Goal: Use online tool/utility: Utilize a website feature to perform a specific function

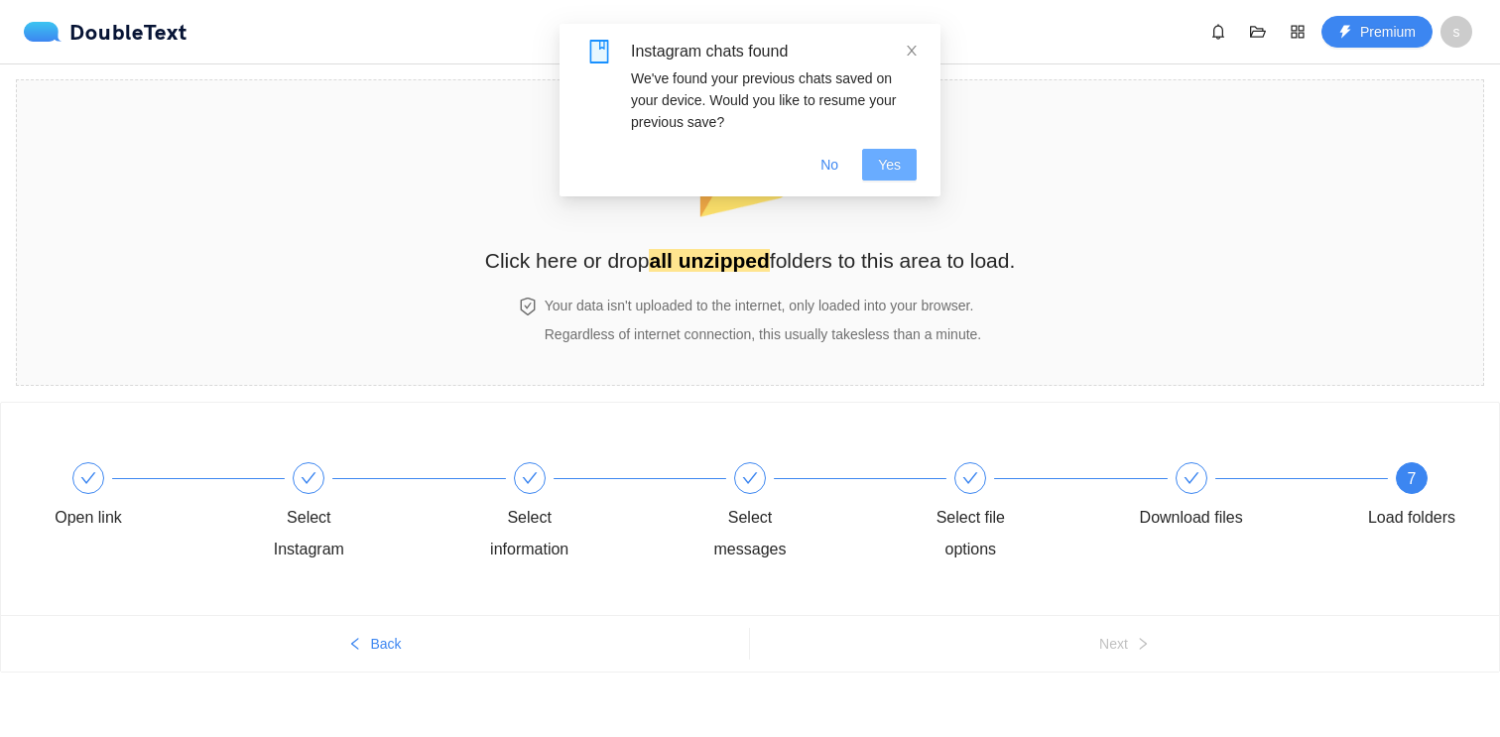
click at [885, 154] on span "Yes" at bounding box center [889, 165] width 23 height 22
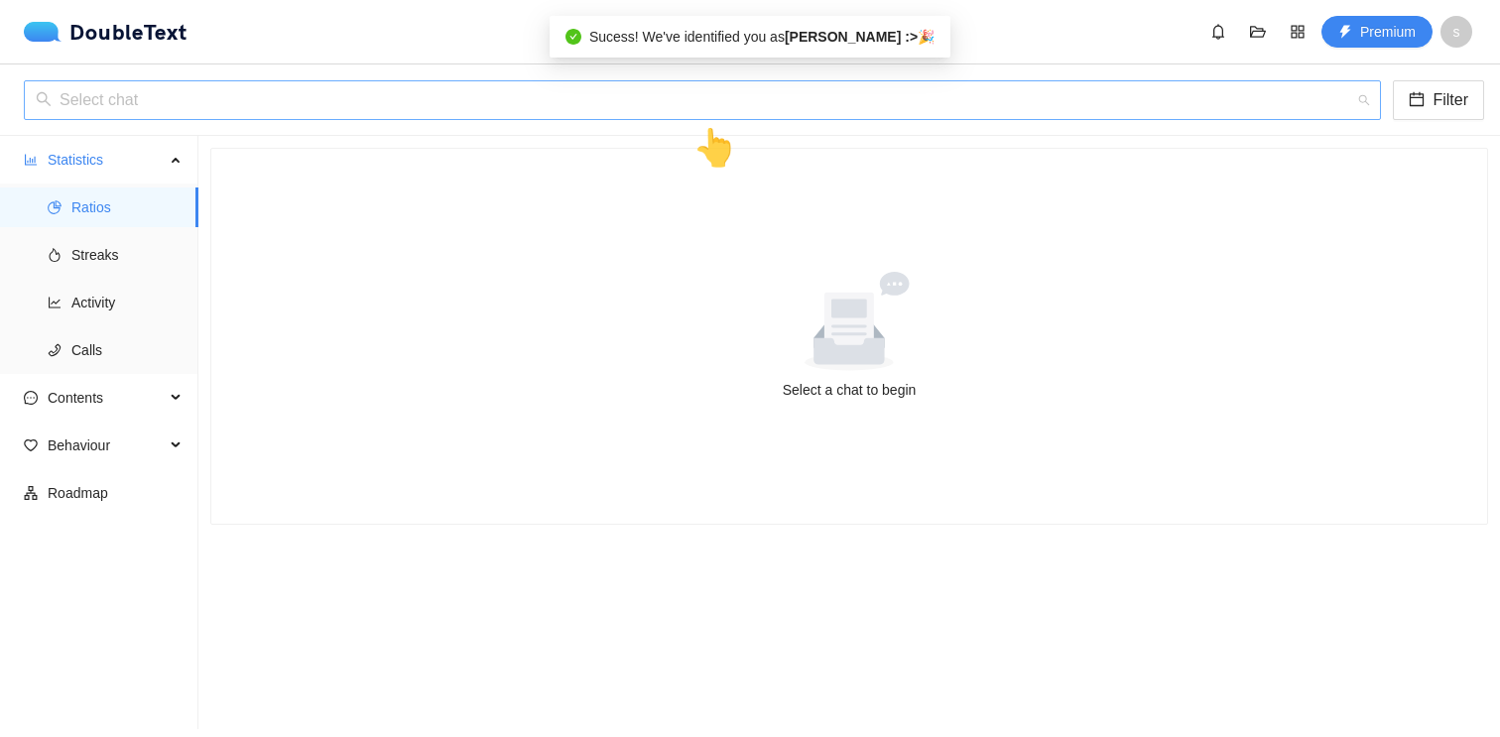
click at [843, 114] on input "search" at bounding box center [696, 100] width 1320 height 38
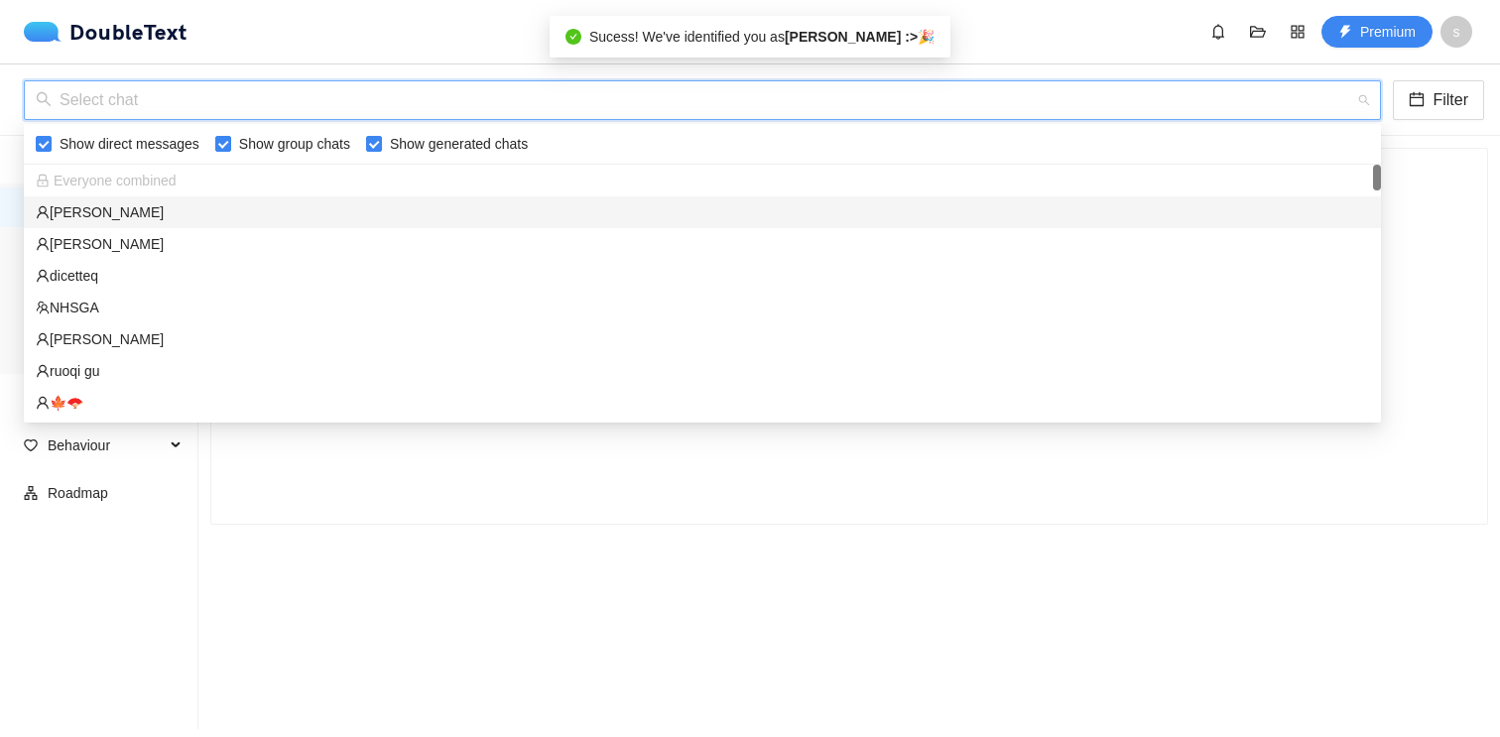
click at [815, 196] on div "[PERSON_NAME]" at bounding box center [702, 212] width 1357 height 32
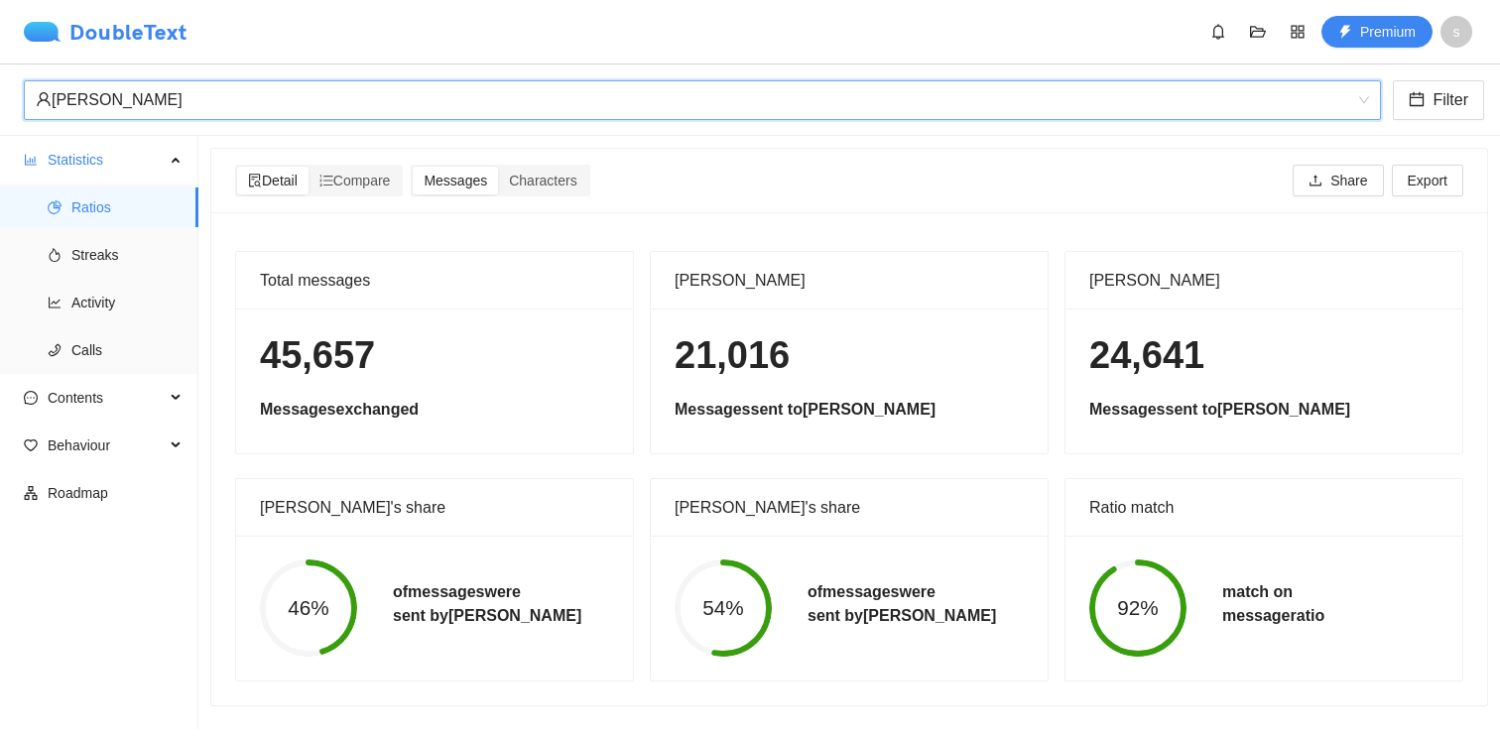
click at [81, 35] on div "DoubleText" at bounding box center [106, 32] width 164 height 20
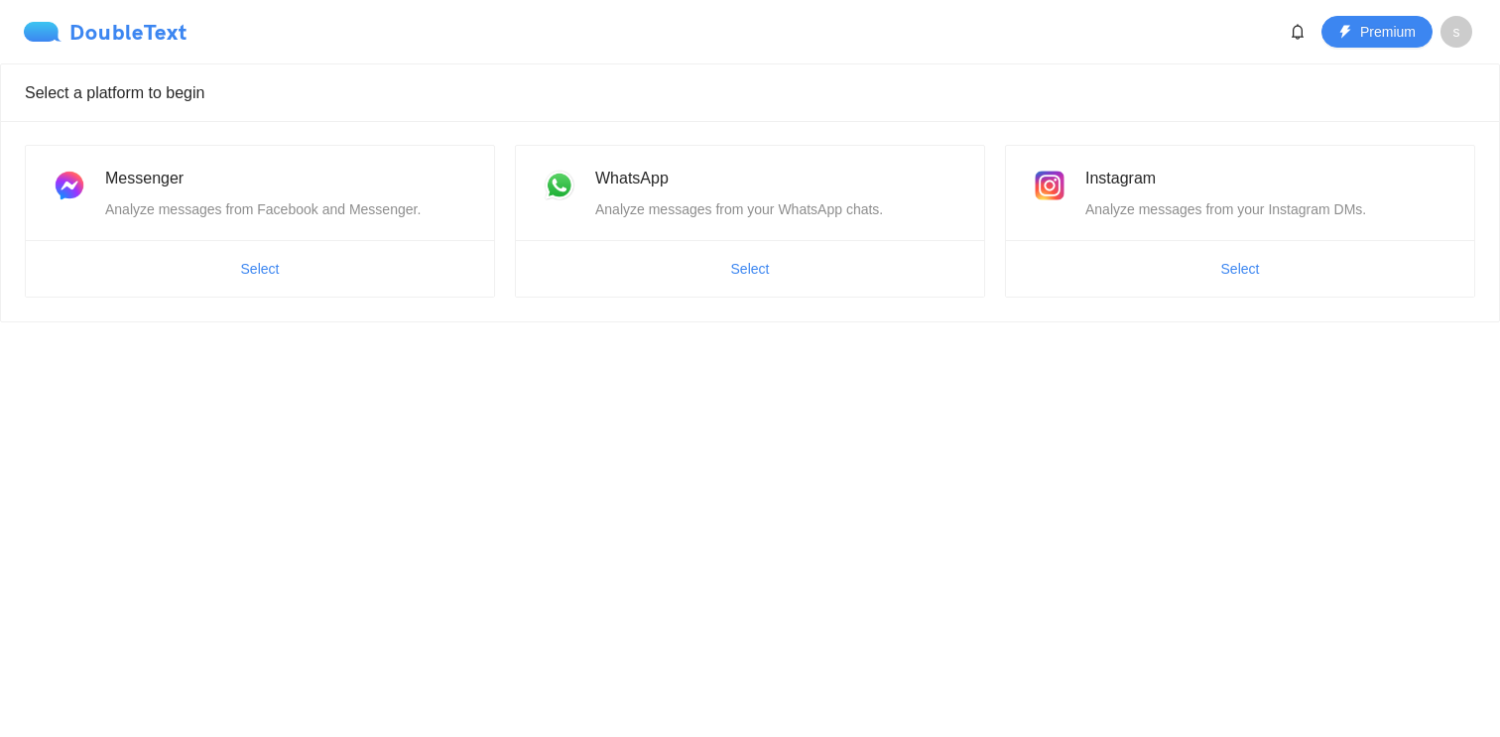
click at [55, 26] on img at bounding box center [47, 32] width 46 height 20
click at [1201, 268] on span "Select" at bounding box center [1240, 269] width 468 height 32
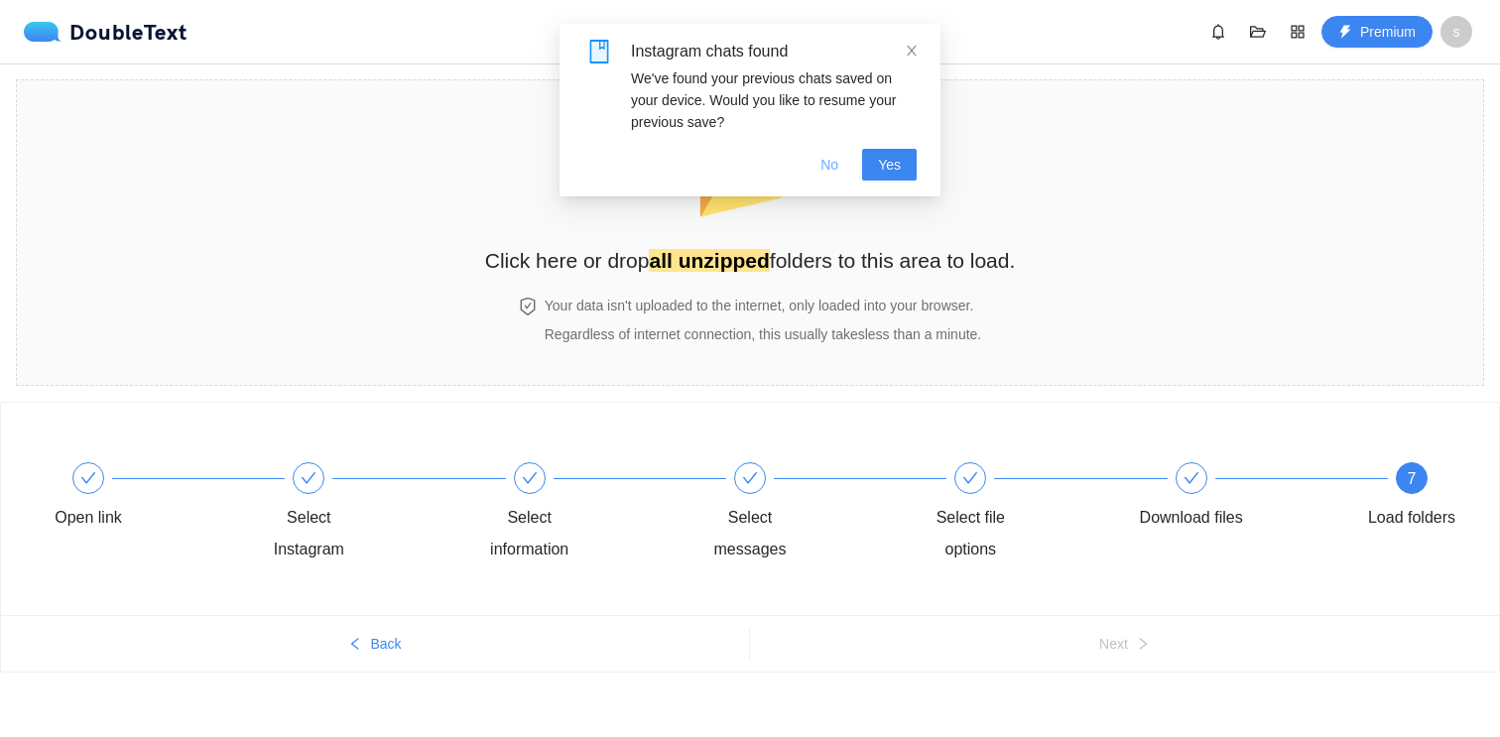
click at [821, 162] on span "No" at bounding box center [829, 165] width 18 height 22
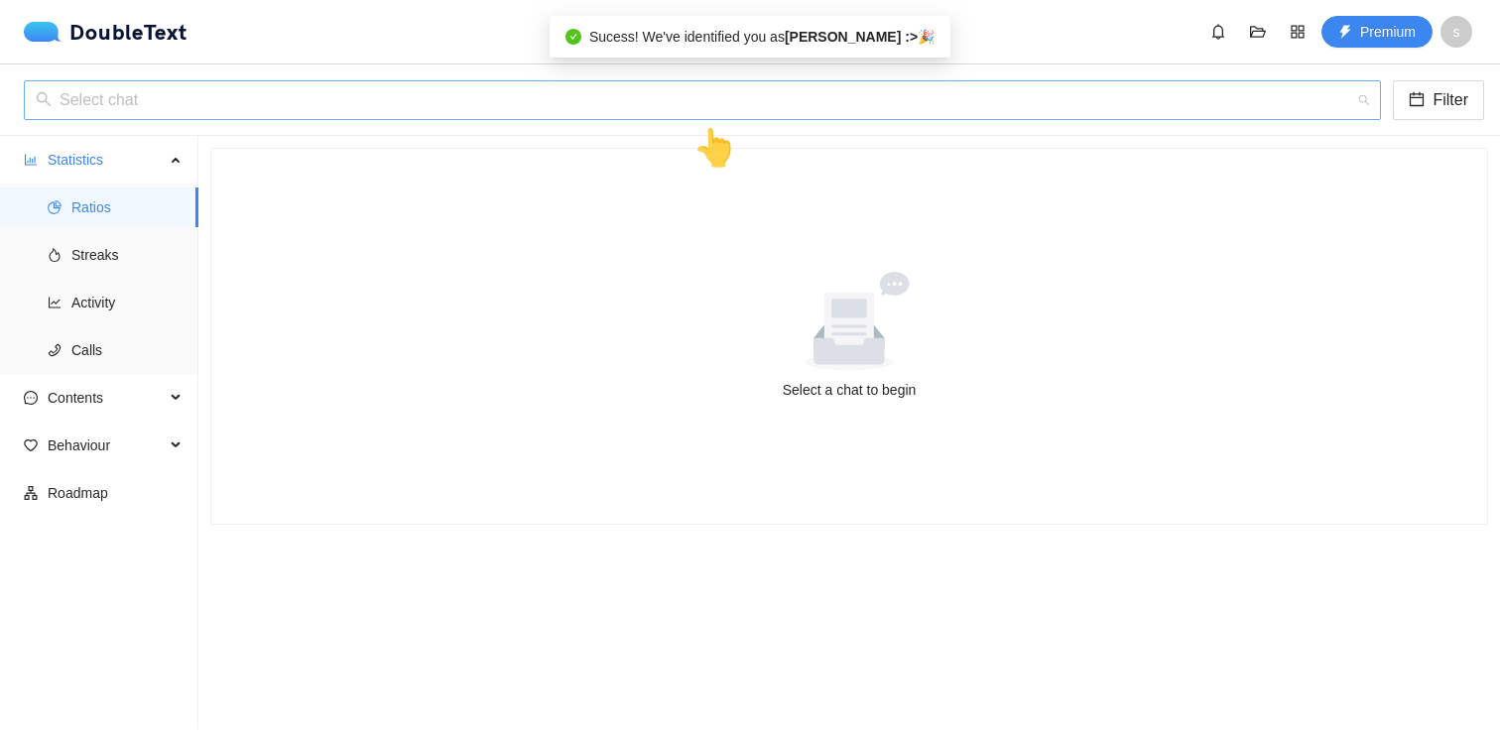
click at [1058, 108] on input "search" at bounding box center [696, 100] width 1320 height 38
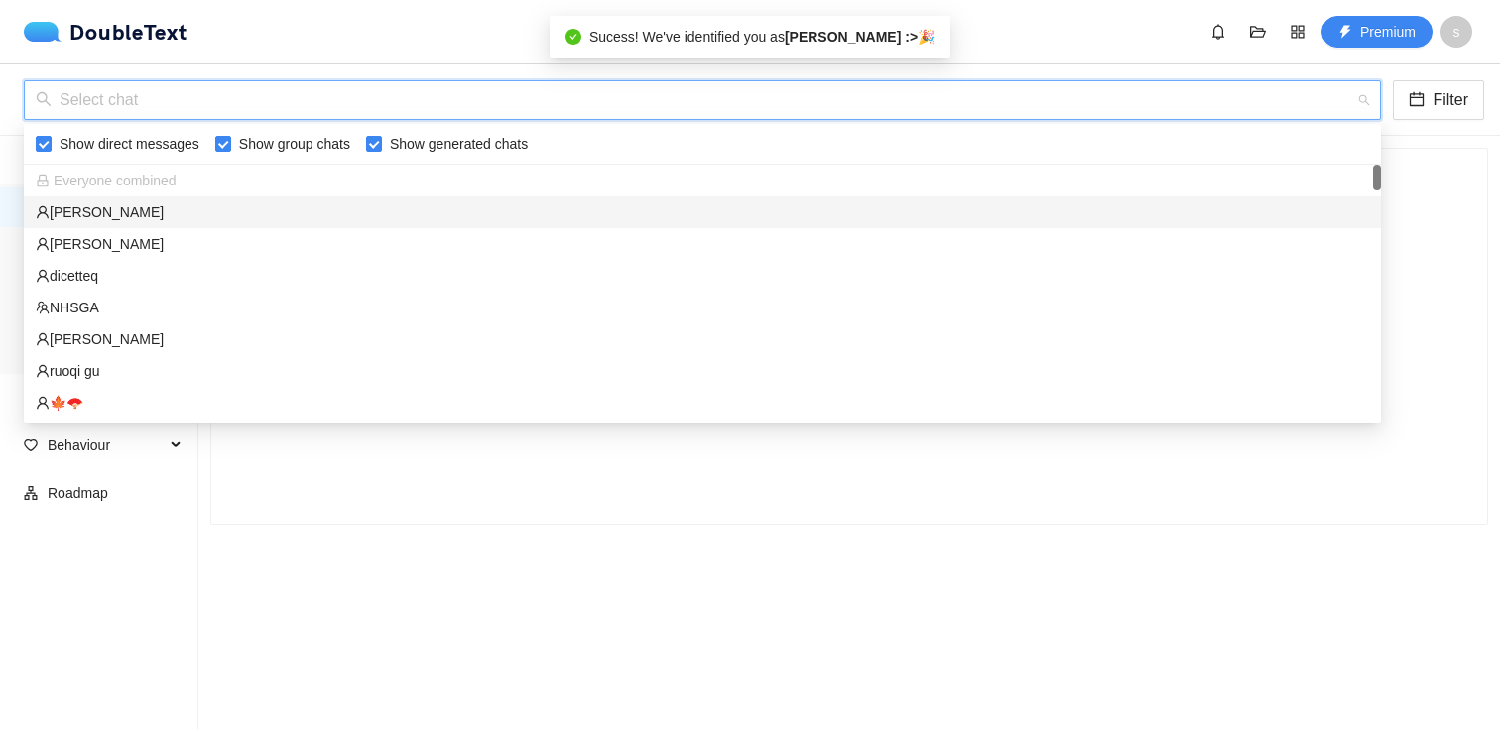
click at [1015, 211] on div "[PERSON_NAME]" at bounding box center [702, 212] width 1333 height 22
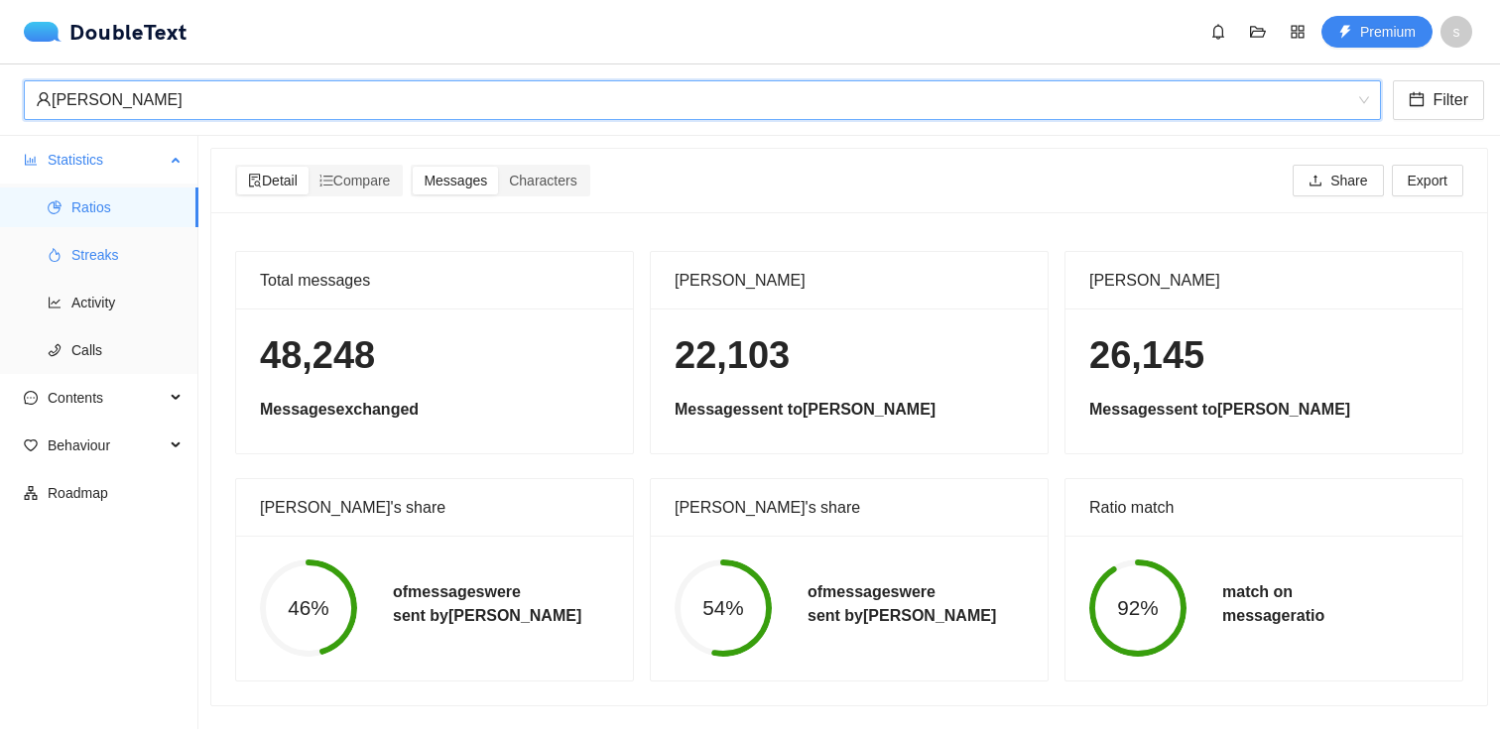
click at [72, 248] on span "Streaks" at bounding box center [126, 255] width 111 height 40
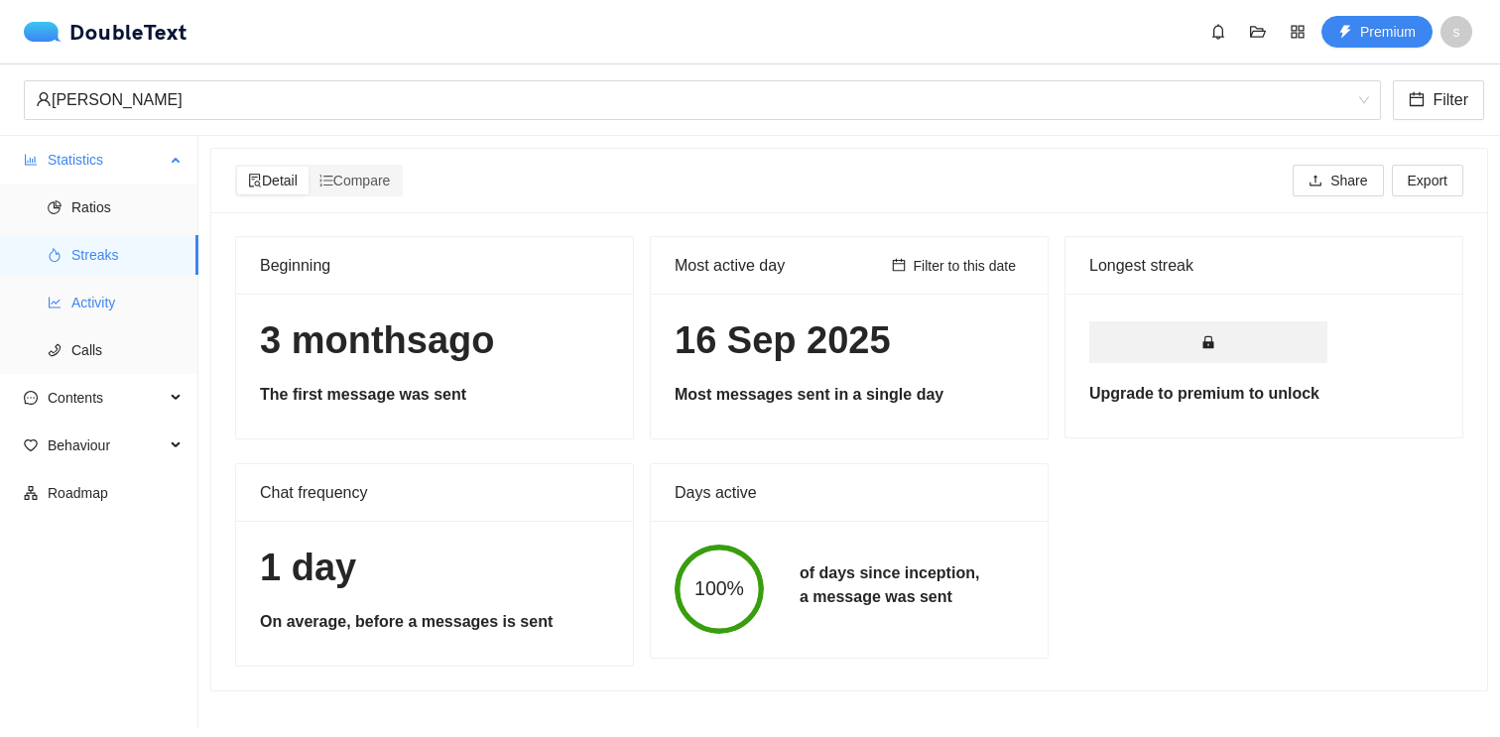
click at [90, 295] on span "Activity" at bounding box center [126, 303] width 111 height 40
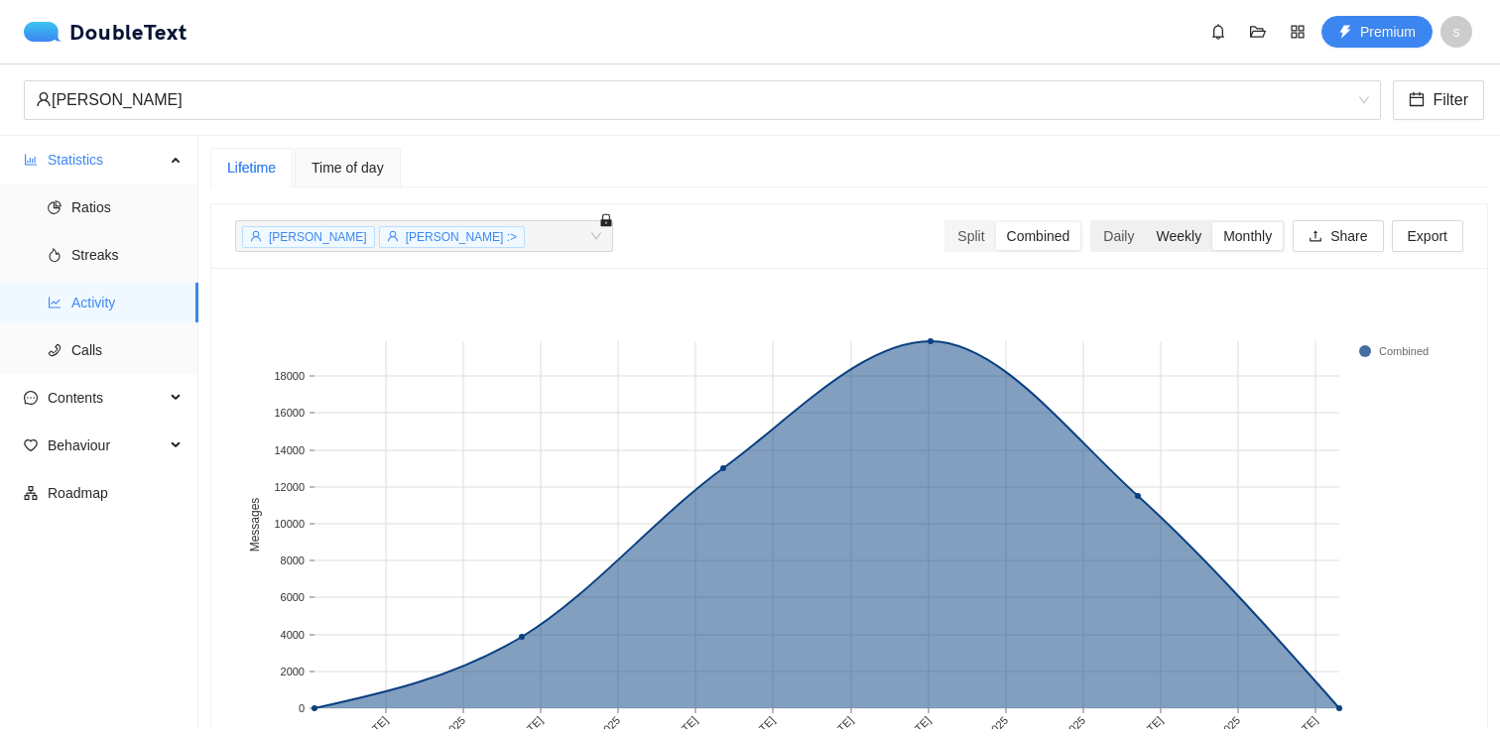
click at [1145, 240] on div "Weekly" at bounding box center [1178, 236] width 67 height 28
click at [1145, 222] on input "Weekly" at bounding box center [1145, 222] width 0 height 0
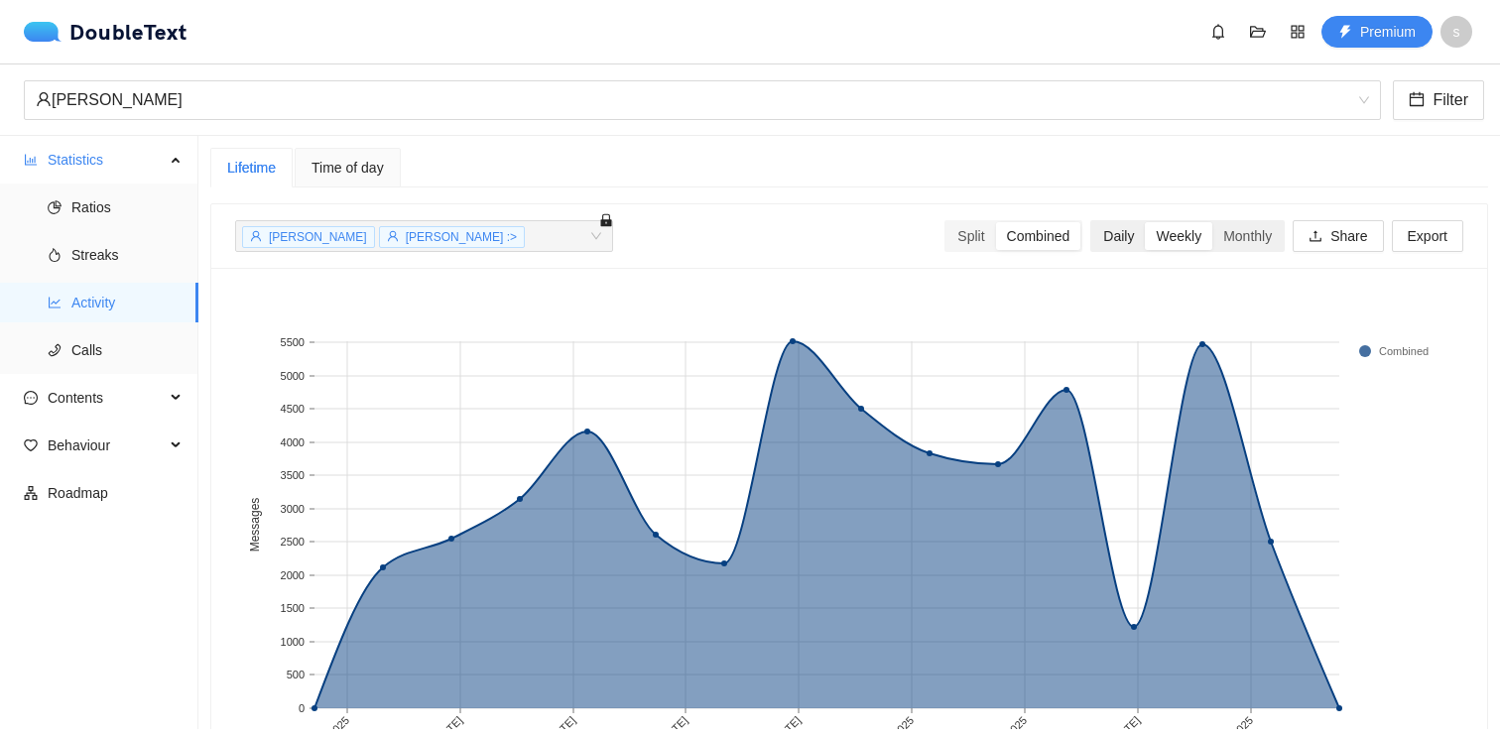
click at [1134, 238] on div "Daily" at bounding box center [1118, 236] width 53 height 28
click at [1092, 222] on input "Daily" at bounding box center [1092, 222] width 0 height 0
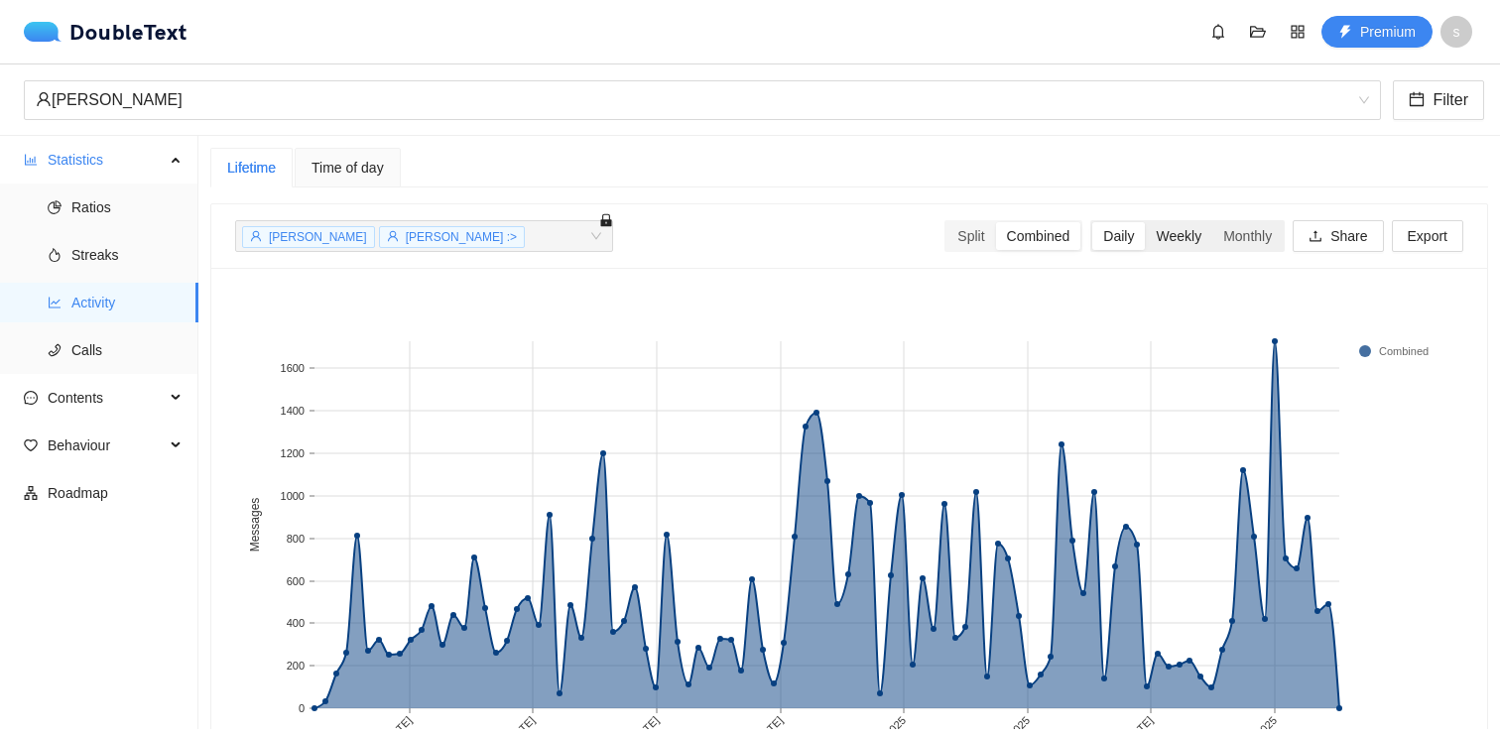
click at [1174, 239] on div "Weekly" at bounding box center [1178, 236] width 67 height 28
click at [1145, 222] on input "Weekly" at bounding box center [1145, 222] width 0 height 0
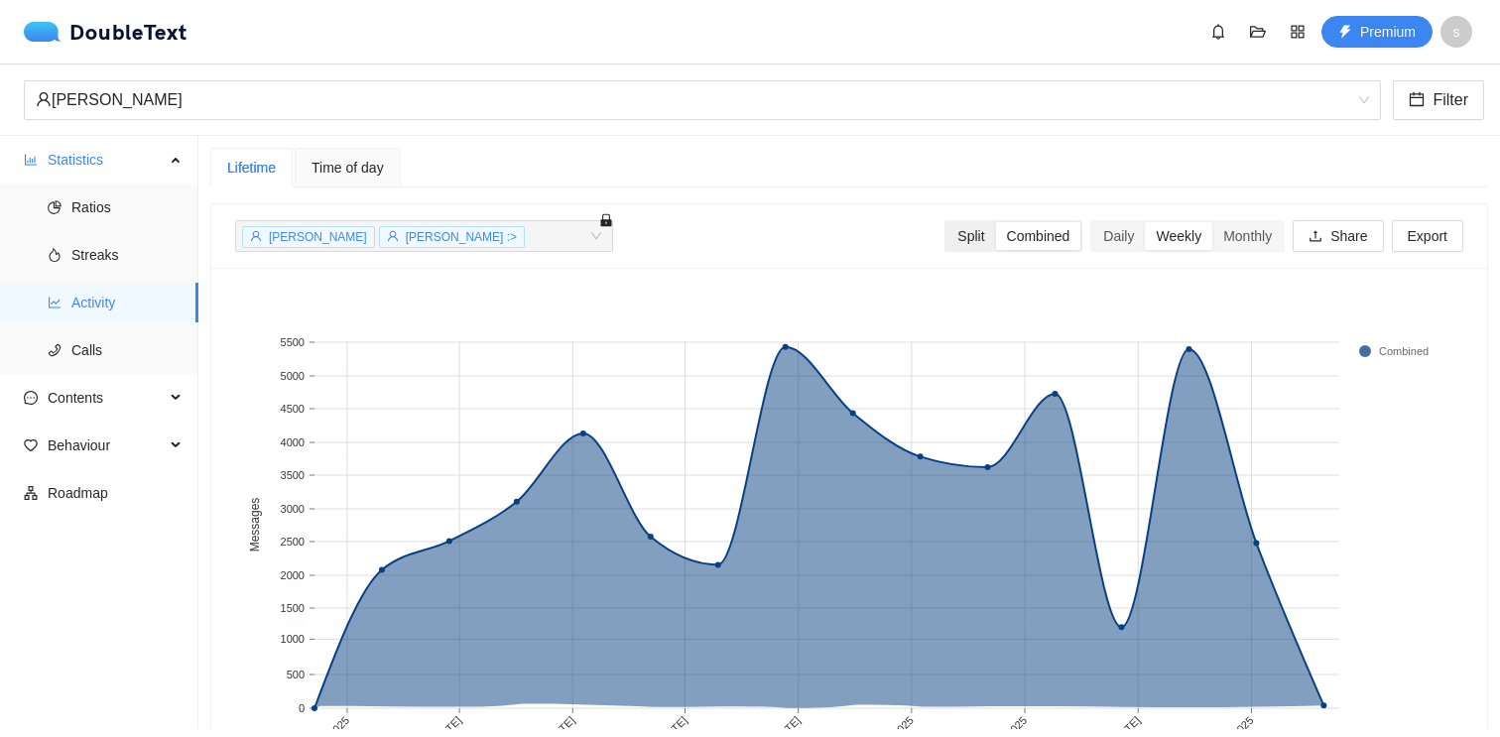
click at [974, 236] on div "Split" at bounding box center [970, 236] width 49 height 28
click at [946, 222] on input "Split" at bounding box center [946, 222] width 0 height 0
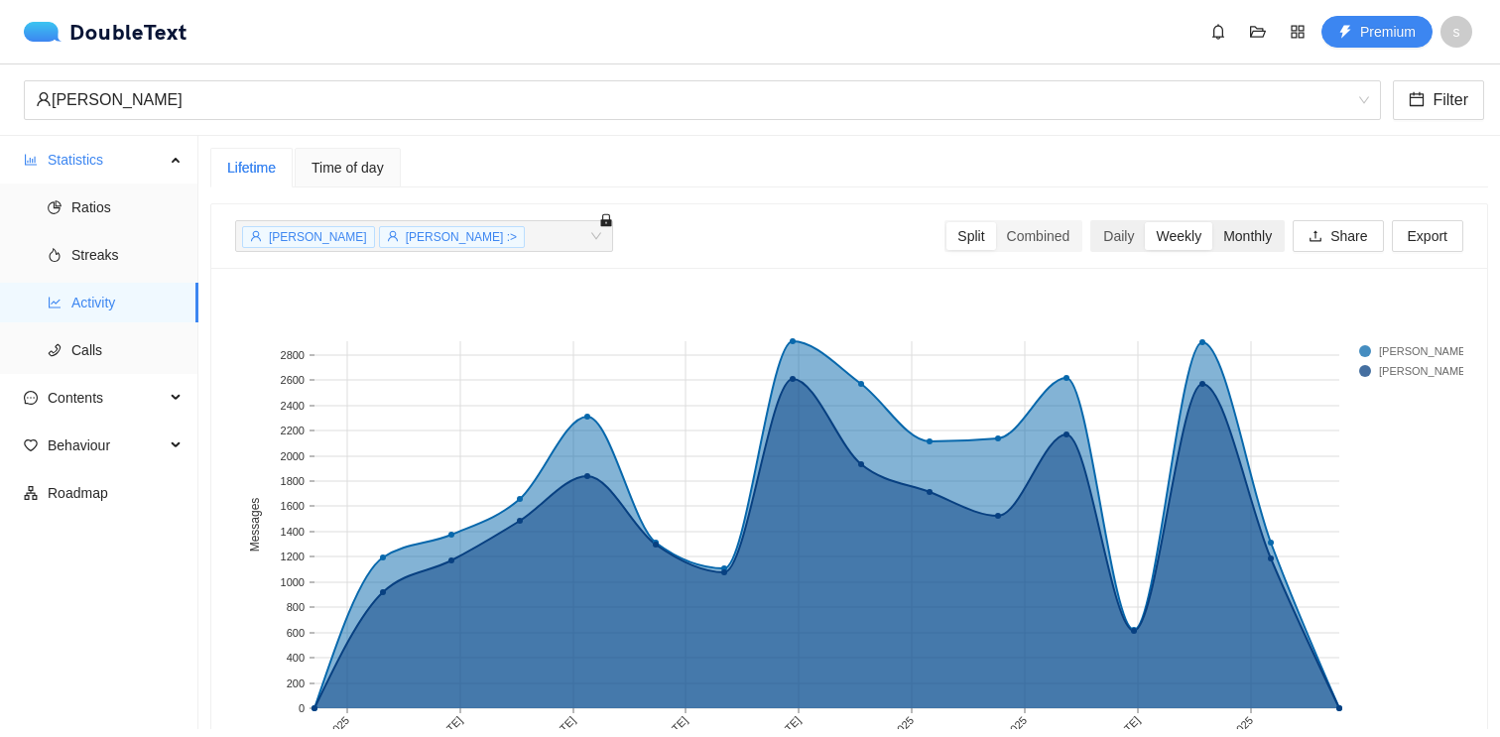
click at [1249, 229] on div "Monthly" at bounding box center [1247, 236] width 70 height 28
click at [1212, 222] on input "Monthly" at bounding box center [1212, 222] width 0 height 0
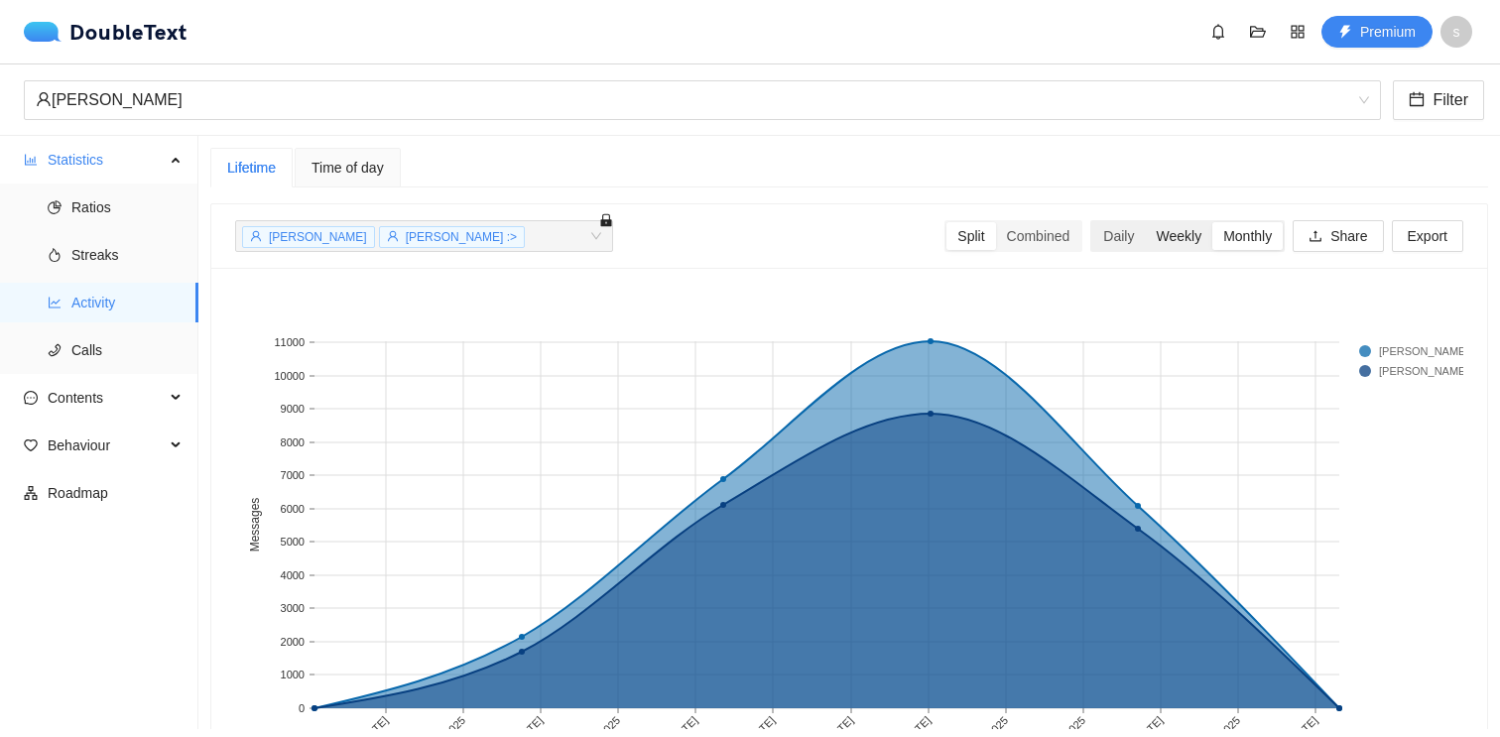
click at [1145, 226] on div "Weekly" at bounding box center [1178, 236] width 67 height 28
click at [1145, 222] on input "Weekly" at bounding box center [1145, 222] width 0 height 0
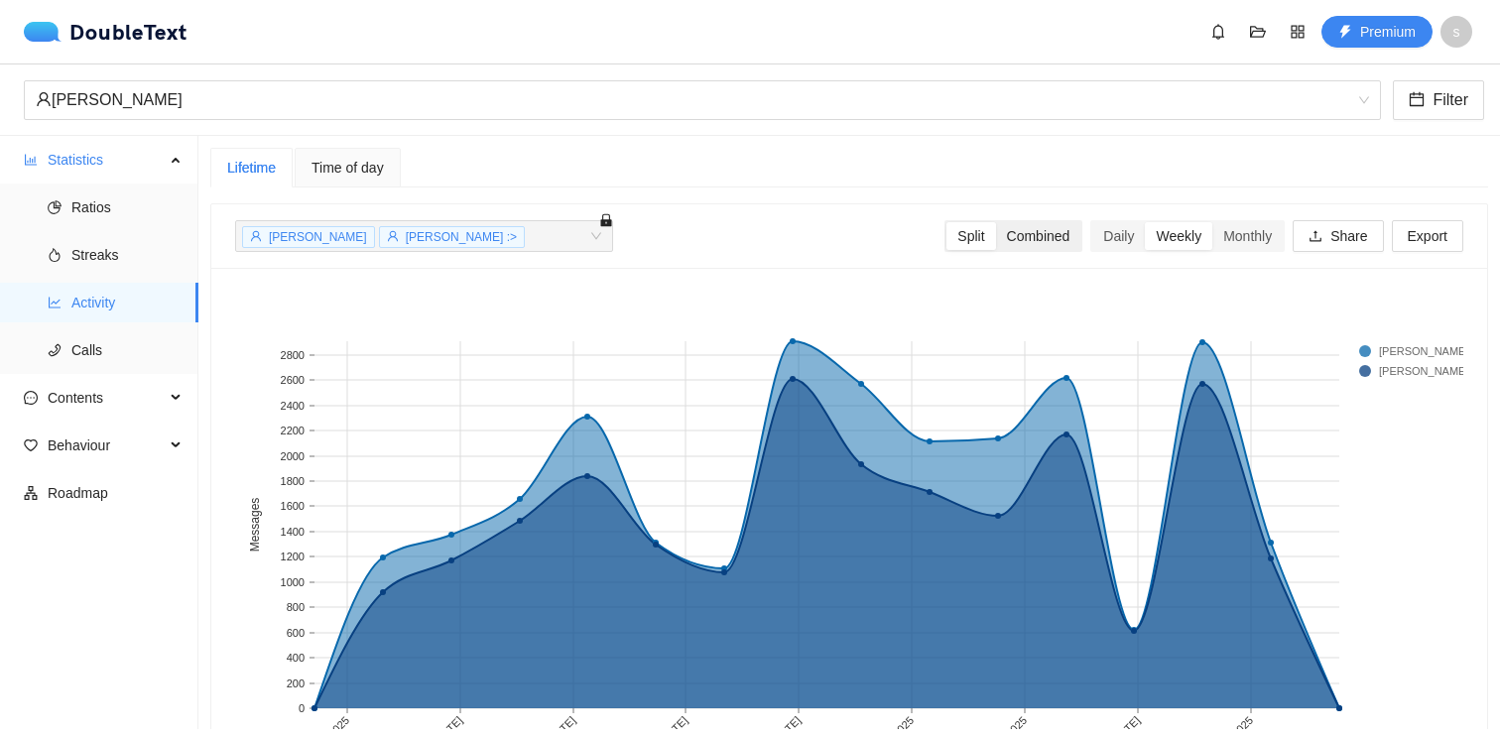
click at [1056, 229] on div "Combined" at bounding box center [1038, 236] width 85 height 28
click at [996, 222] on input "Combined" at bounding box center [996, 222] width 0 height 0
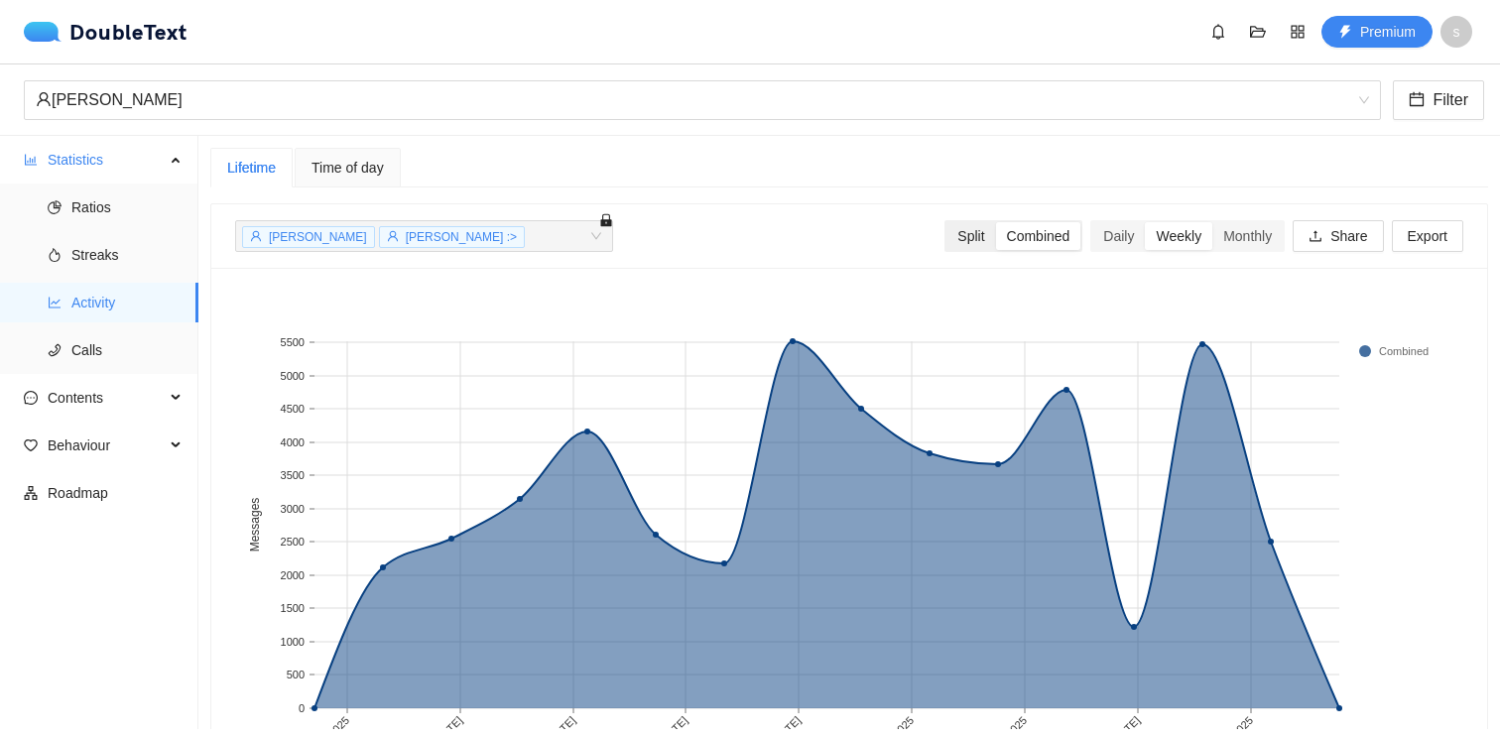
click at [949, 231] on div "Split" at bounding box center [970, 236] width 49 height 28
click at [946, 222] on input "Split" at bounding box center [946, 222] width 0 height 0
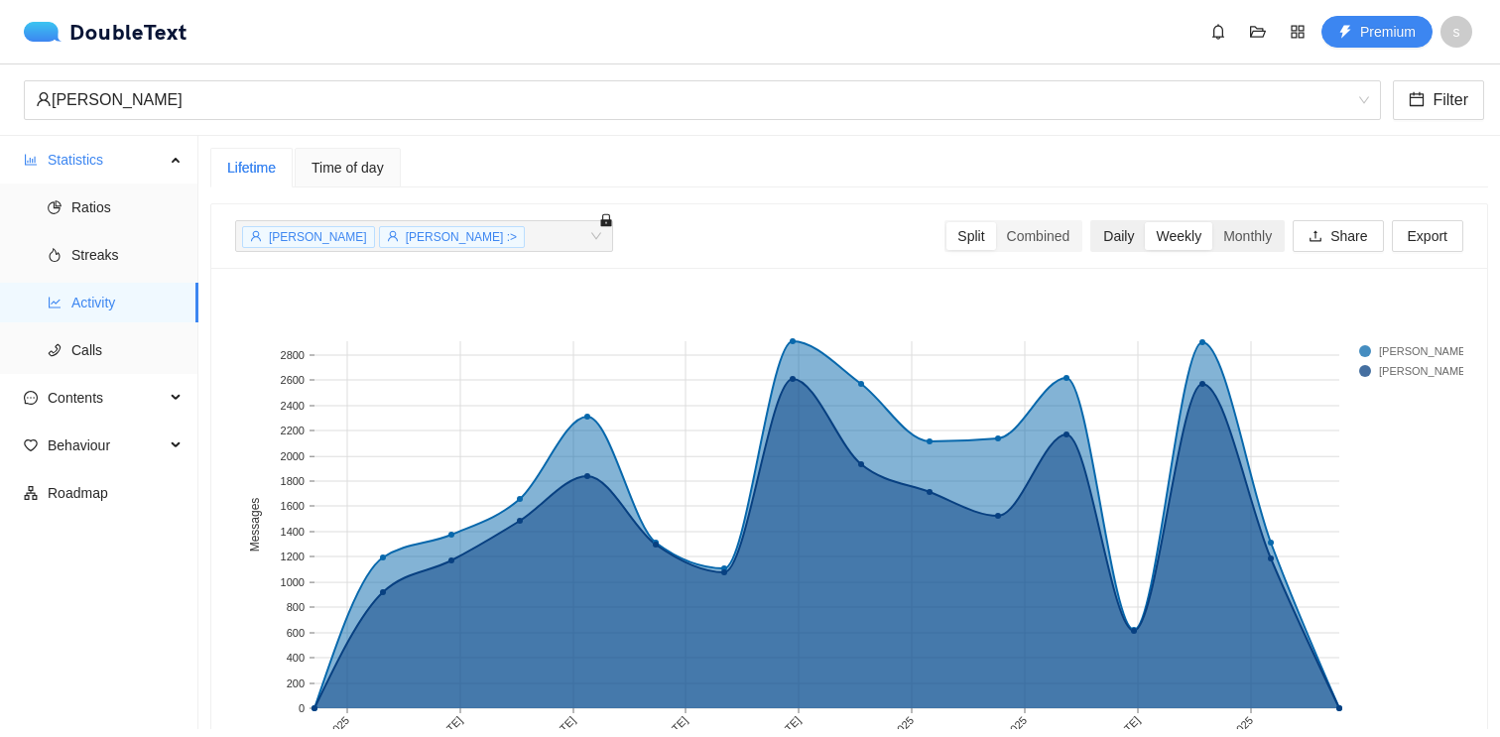
click at [1098, 225] on div "Daily" at bounding box center [1118, 236] width 53 height 28
click at [1092, 222] on input "Daily" at bounding box center [1092, 222] width 0 height 0
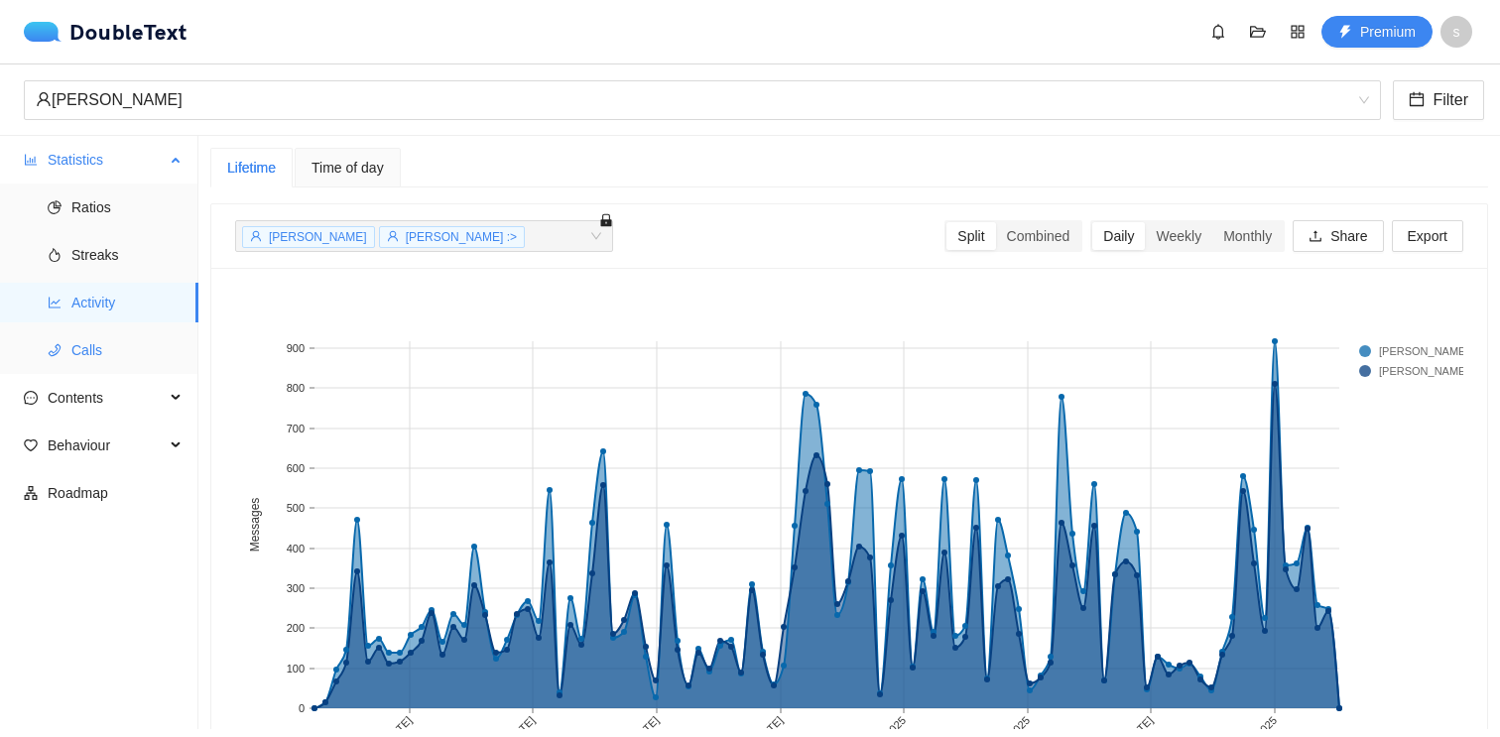
click at [146, 341] on span "Calls" at bounding box center [126, 350] width 111 height 40
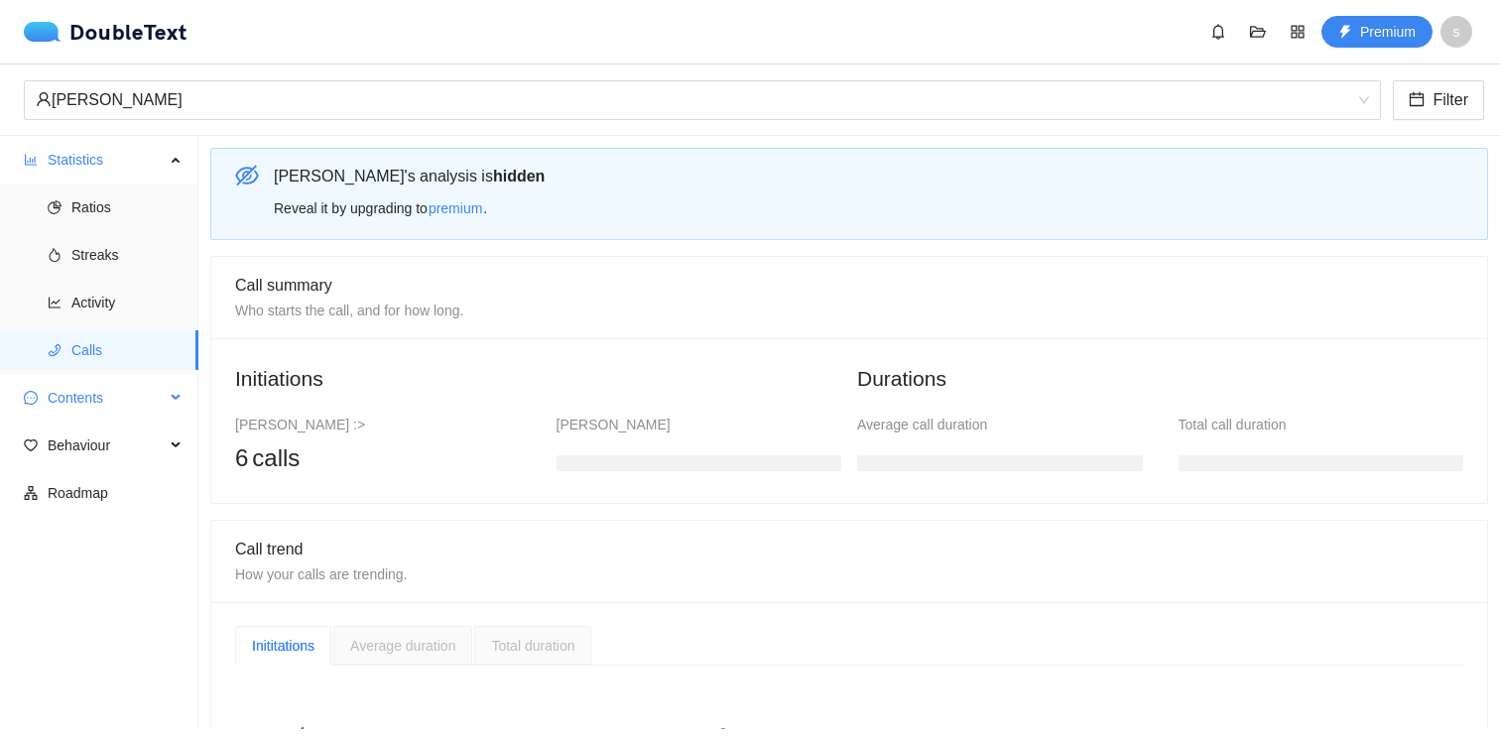
click at [147, 391] on span "Contents" at bounding box center [106, 398] width 117 height 40
click at [143, 441] on span "Word Cloud" at bounding box center [126, 446] width 111 height 40
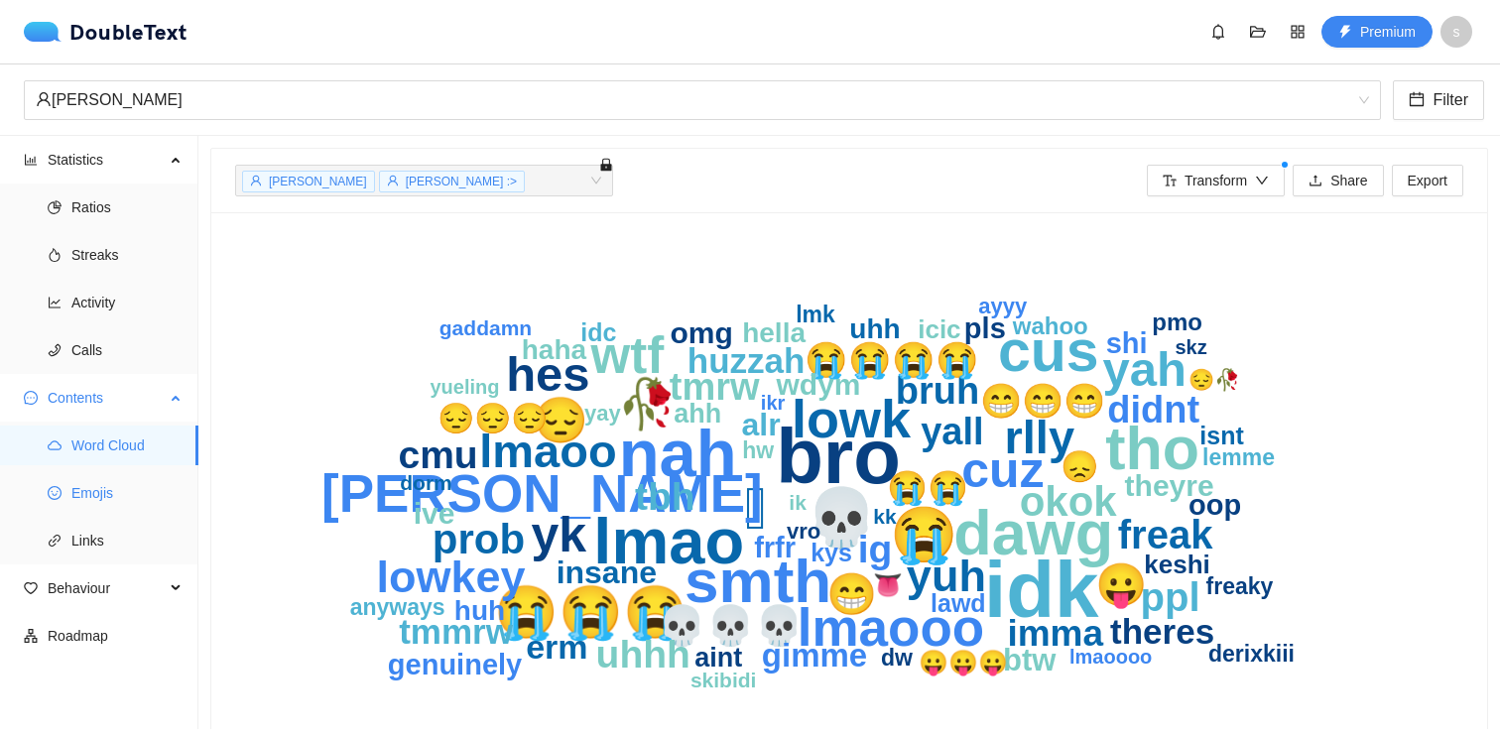
click at [137, 490] on span "Emojis" at bounding box center [126, 493] width 111 height 40
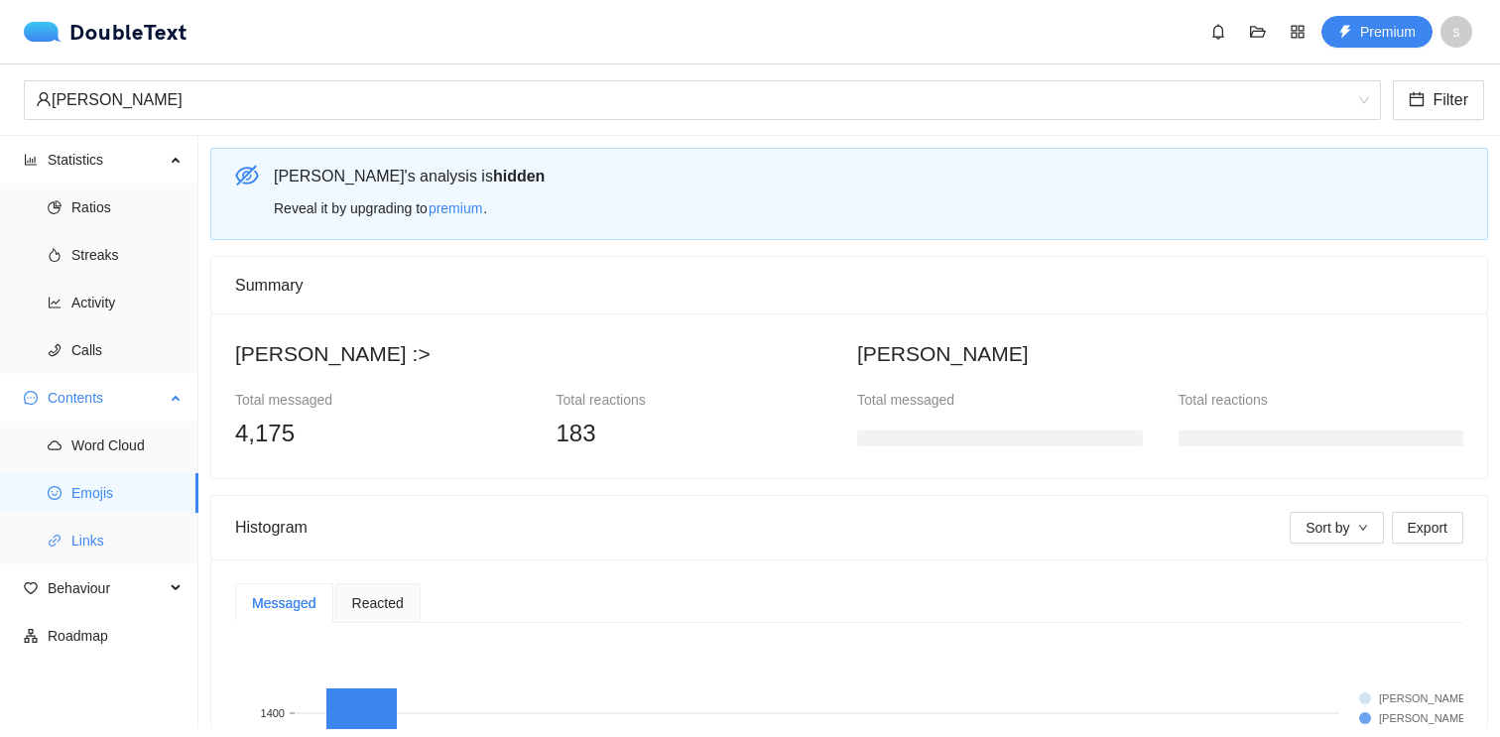
click at [131, 535] on span "Links" at bounding box center [126, 541] width 111 height 40
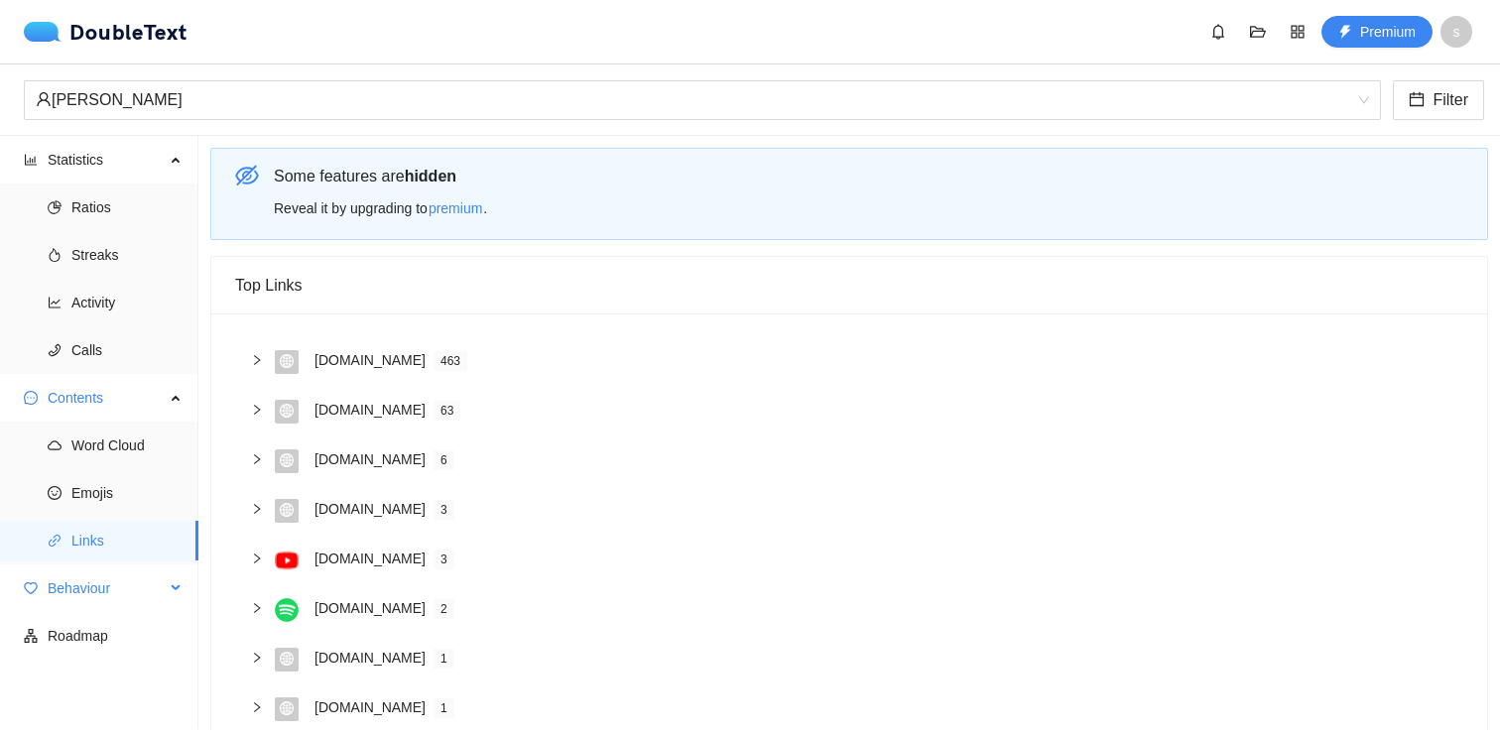
click at [116, 589] on span "Behaviour" at bounding box center [106, 588] width 117 height 40
click at [114, 639] on span "Engagement" at bounding box center [126, 636] width 111 height 40
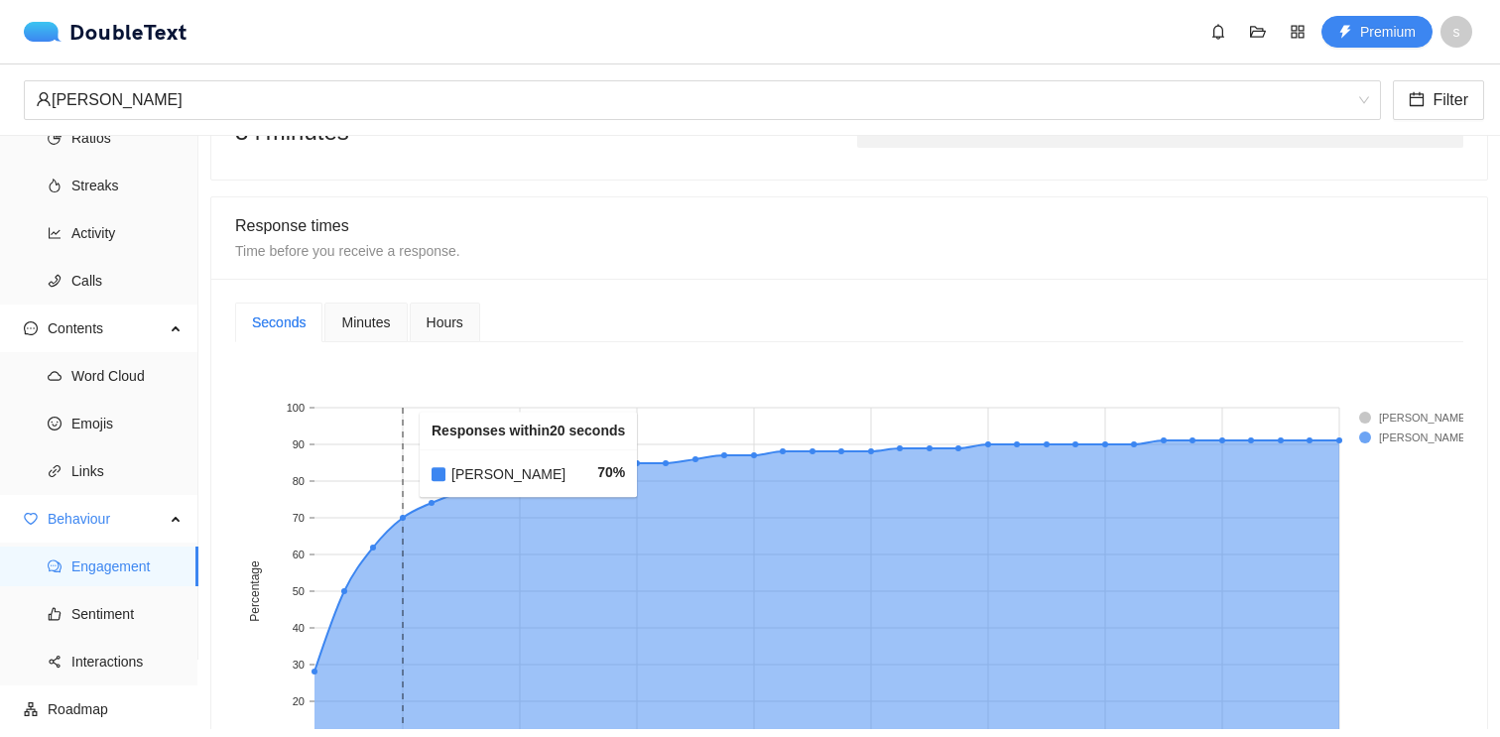
scroll to position [701, 0]
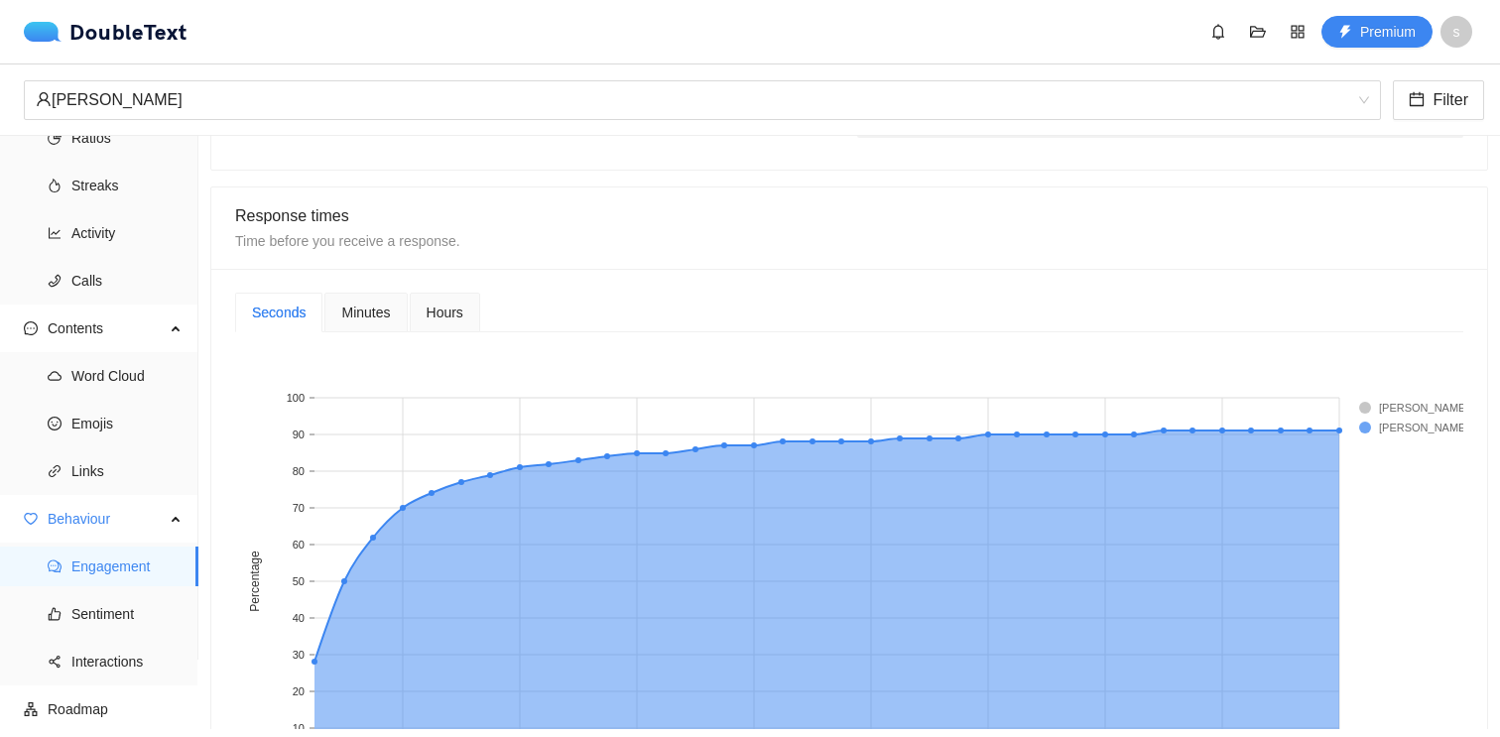
click at [365, 323] on div "Minutes" at bounding box center [365, 313] width 82 height 40
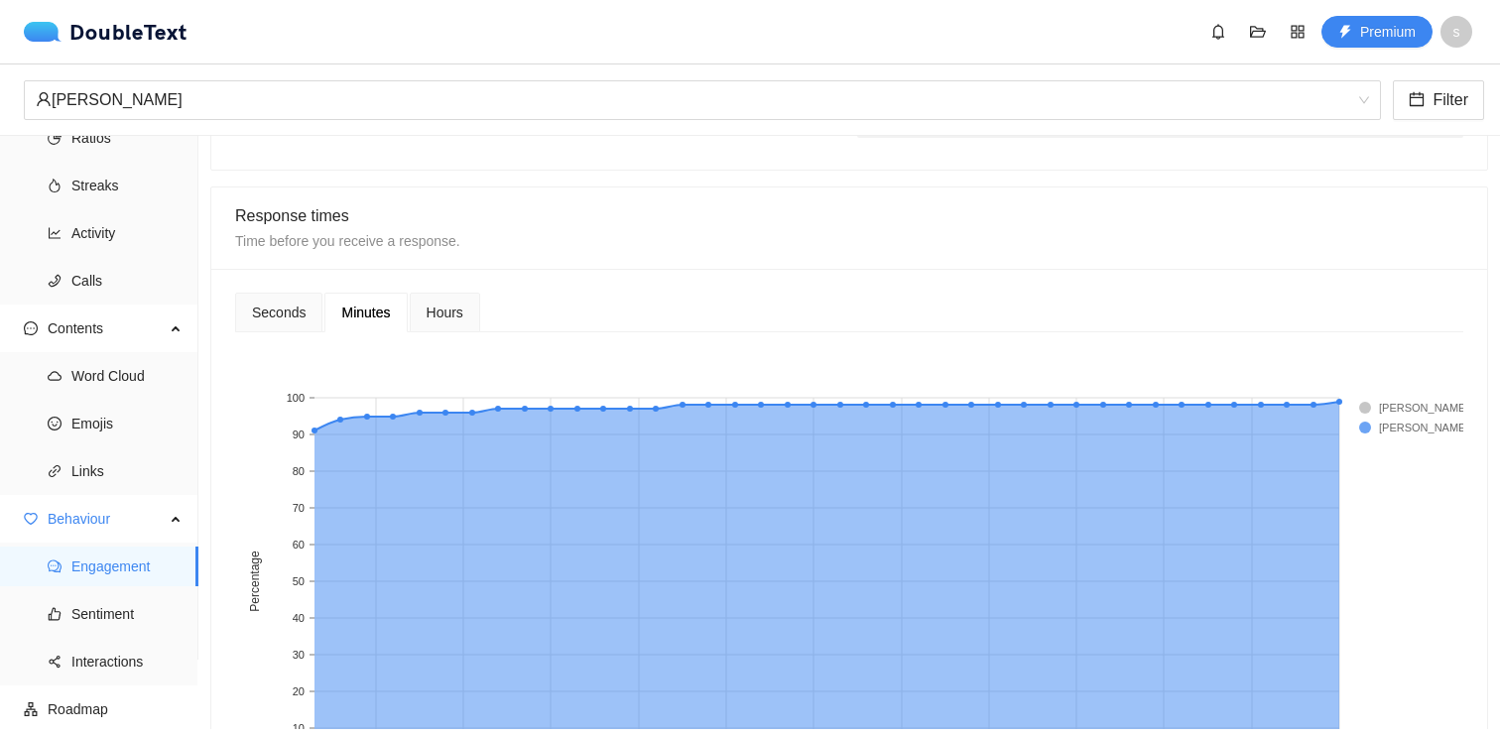
click at [446, 317] on span "Hours" at bounding box center [445, 313] width 37 height 14
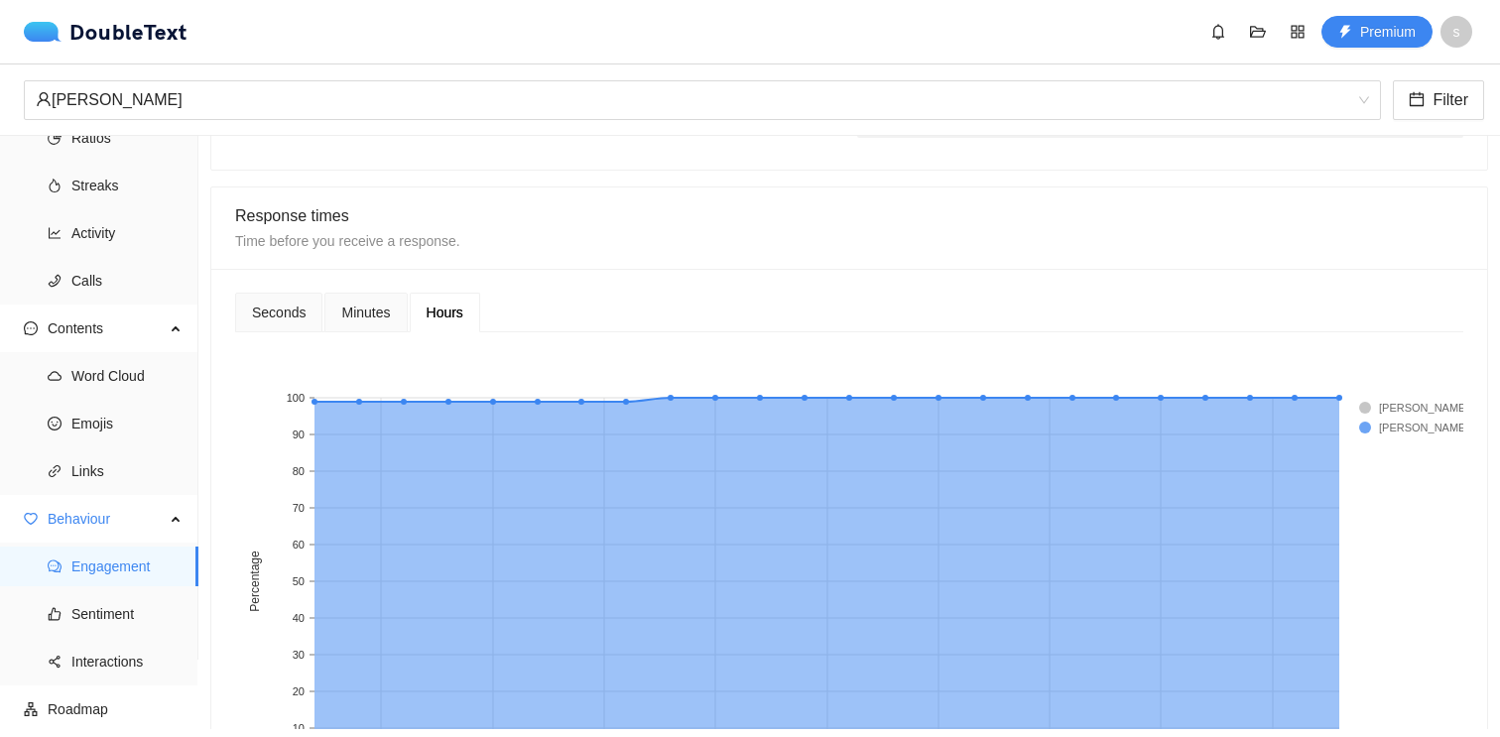
click at [367, 316] on span "Minutes" at bounding box center [365, 313] width 49 height 14
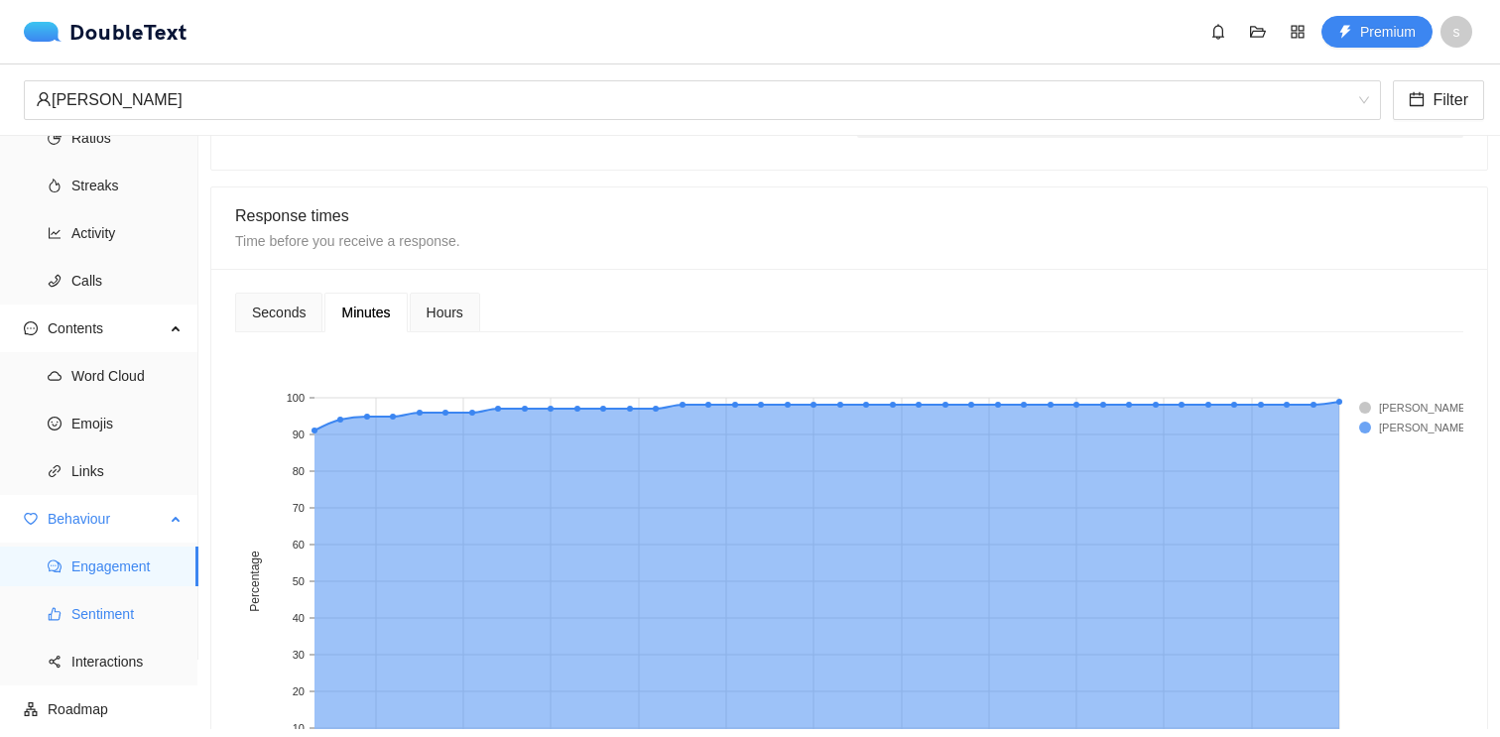
click at [122, 610] on span "Sentiment" at bounding box center [126, 614] width 111 height 40
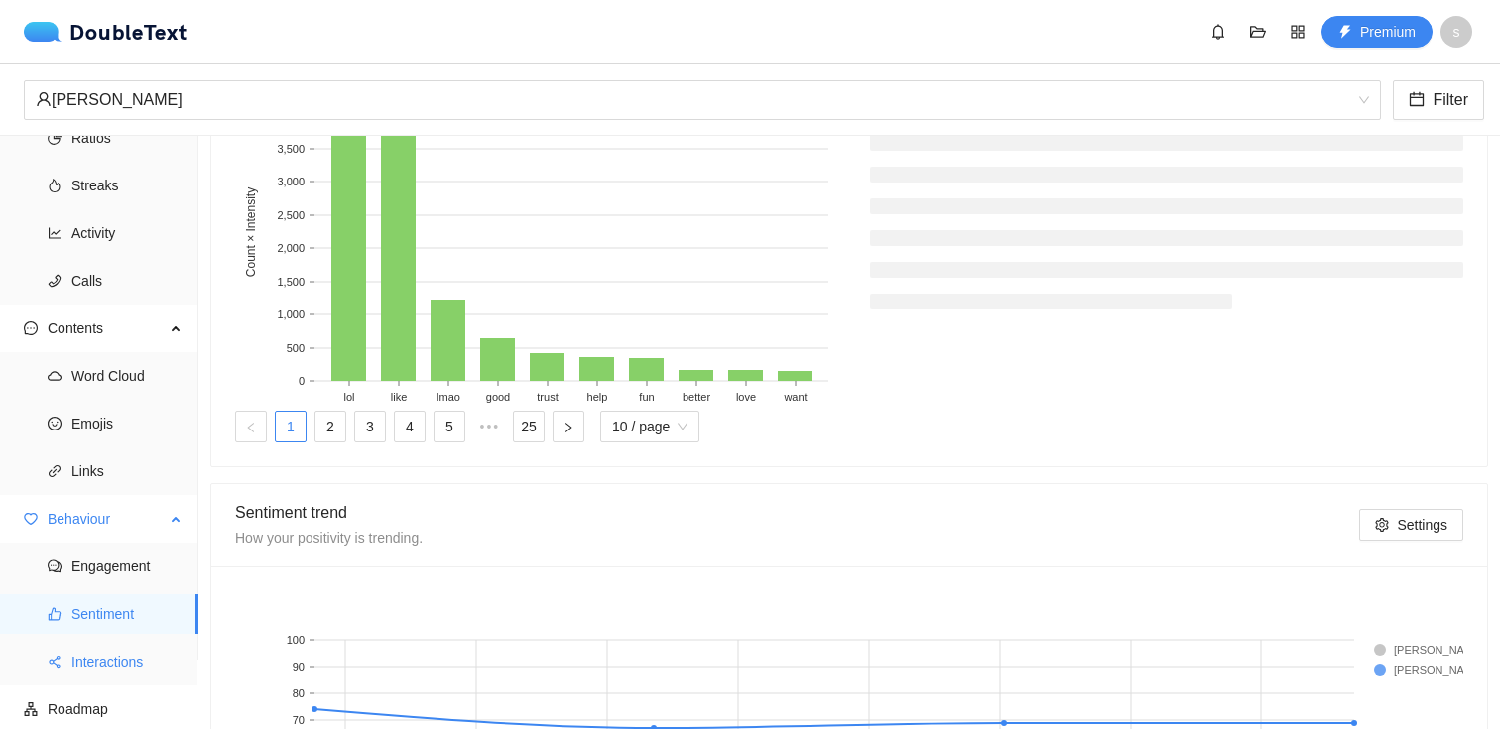
click at [115, 658] on span "Interactions" at bounding box center [126, 662] width 111 height 40
